Goal: Communication & Community: Answer question/provide support

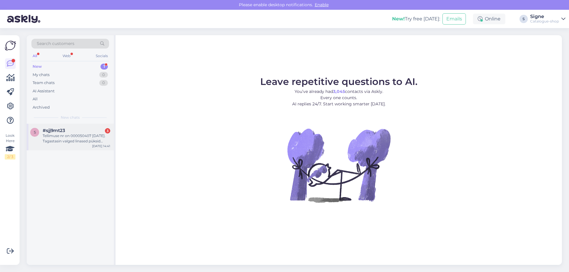
click at [68, 137] on div "Tellimuse nr on 000050407 6.juuli 2025. Tagastasin valged linased püksid hinnag…" at bounding box center [77, 138] width 68 height 11
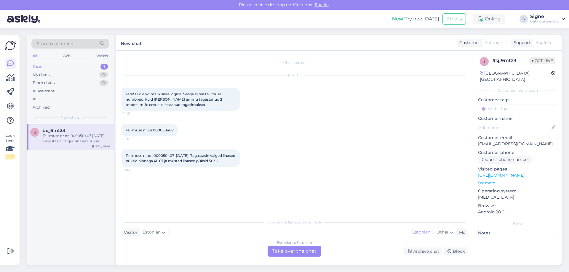
click at [299, 251] on div "Estonian to Estonian Take over the chat" at bounding box center [295, 251] width 54 height 11
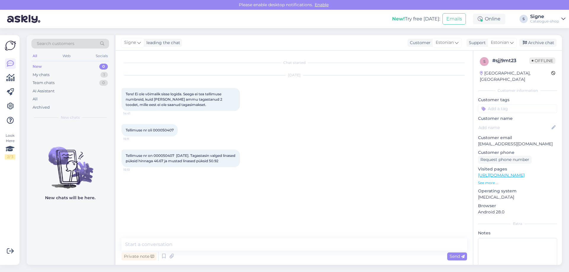
click at [153, 130] on span "Tellimuse nr oli 000050407" at bounding box center [150, 130] width 48 height 4
drag, startPoint x: 154, startPoint y: 130, endPoint x: 176, endPoint y: 129, distance: 21.7
click at [174, 129] on span "Tellimuse nr oli 000050407" at bounding box center [150, 130] width 48 height 4
copy span "000050407"
click at [152, 248] on textarea at bounding box center [295, 245] width 346 height 12
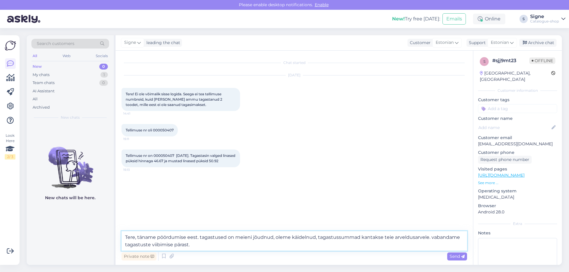
click at [202, 239] on textarea "Tere, täname pöördumise eest. tagastused on meieni jõudnud, oleme käidelnud, ta…" at bounding box center [295, 242] width 346 height 20
click at [434, 239] on textarea "Tere, täname pöördumise eest. Tagastused on meieni jõudnud, oleme käidelnud, ta…" at bounding box center [295, 242] width 346 height 20
type textarea "Tere, täname pöördumise eest. Tagastused on meieni jõudnud, oleme käidelnud, ta…"
drag, startPoint x: 461, startPoint y: 257, endPoint x: 502, endPoint y: 189, distance: 79.1
click at [461, 257] on icon at bounding box center [463, 257] width 4 height 4
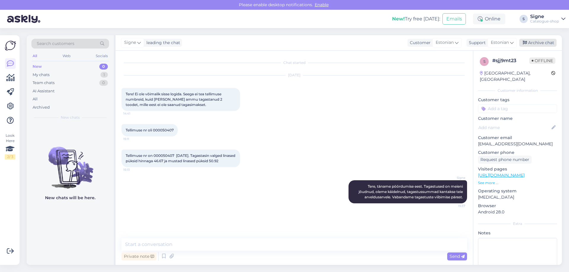
click at [550, 43] on div "Archive chat" at bounding box center [537, 43] width 37 height 8
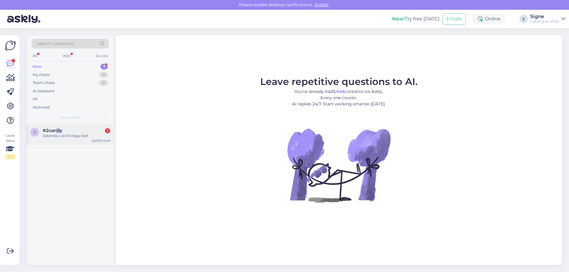
drag, startPoint x: 59, startPoint y: 130, endPoint x: 89, endPoint y: 133, distance: 30.4
click at [61, 130] on span "#2oarijty" at bounding box center [53, 130] width 20 height 5
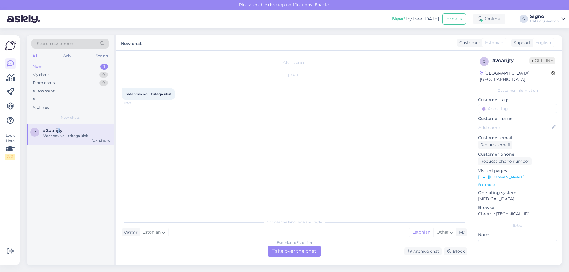
click at [492, 175] on link "[URL][DOMAIN_NAME]" at bounding box center [501, 177] width 47 height 5
click at [296, 248] on div "Estonian to Estonian Take over the chat" at bounding box center [295, 251] width 54 height 11
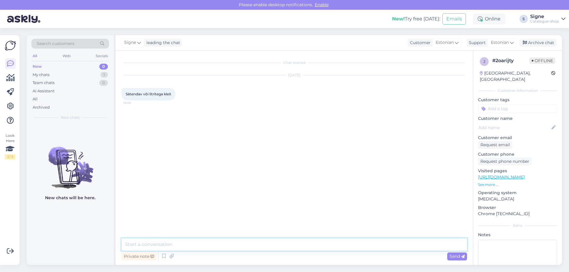
drag, startPoint x: 154, startPoint y: 241, endPoint x: 165, endPoint y: 243, distance: 10.8
click at [154, 241] on textarea at bounding box center [295, 245] width 346 height 12
click at [159, 248] on textarea "Tere, palun kõsimuse täpsustust." at bounding box center [295, 245] width 346 height 12
type textarea "Tere, palun küsimuse täpsustust."
click at [542, 40] on div "Archive chat" at bounding box center [537, 43] width 37 height 8
